Goal: Information Seeking & Learning: Check status

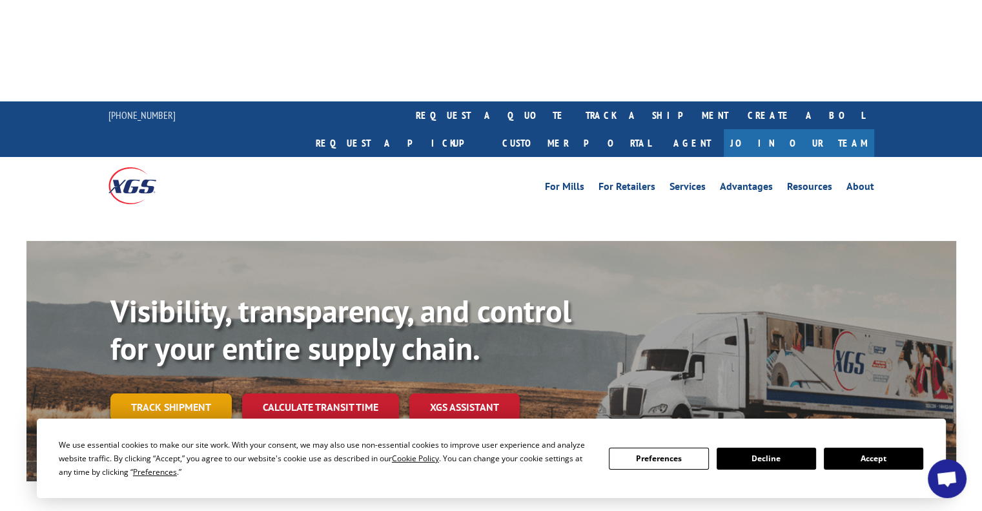
click at [178, 393] on link "Track shipment" at bounding box center [170, 406] width 121 height 27
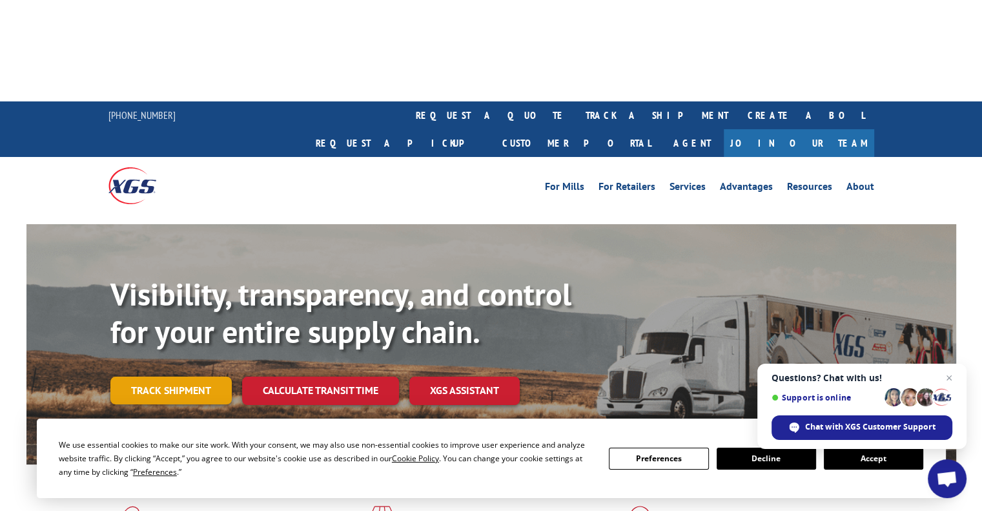
click at [170, 376] on link "Track shipment" at bounding box center [170, 389] width 121 height 27
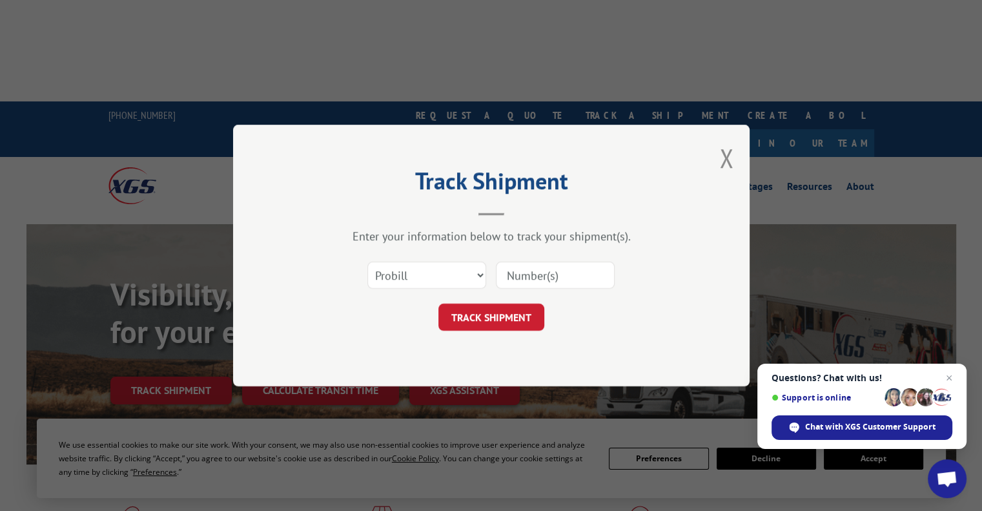
click at [597, 274] on input at bounding box center [555, 274] width 119 height 27
paste input "17596560"
type input "17596560"
click at [488, 317] on button "TRACK SHIPMENT" at bounding box center [491, 316] width 106 height 27
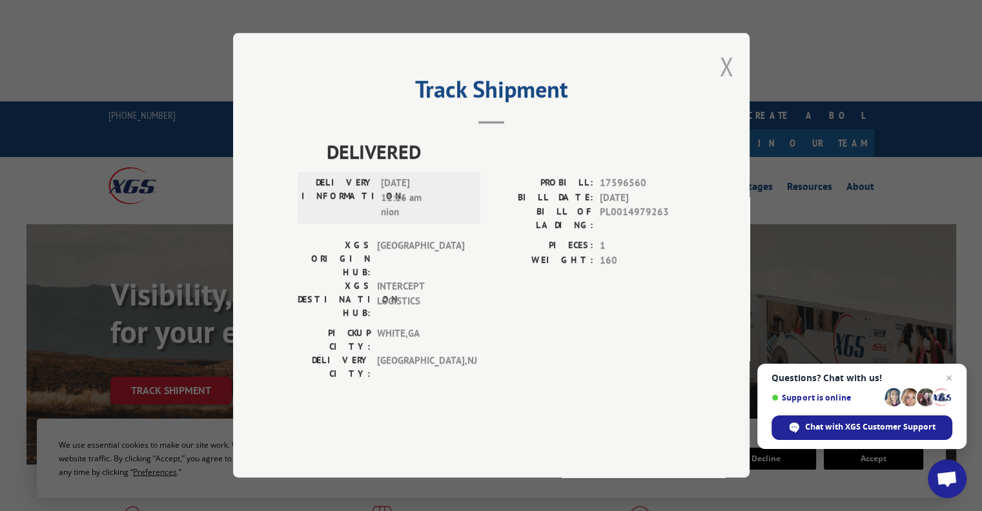
click at [723, 83] on button "Close modal" at bounding box center [726, 66] width 14 height 34
